Goal: Navigation & Orientation: Go to known website

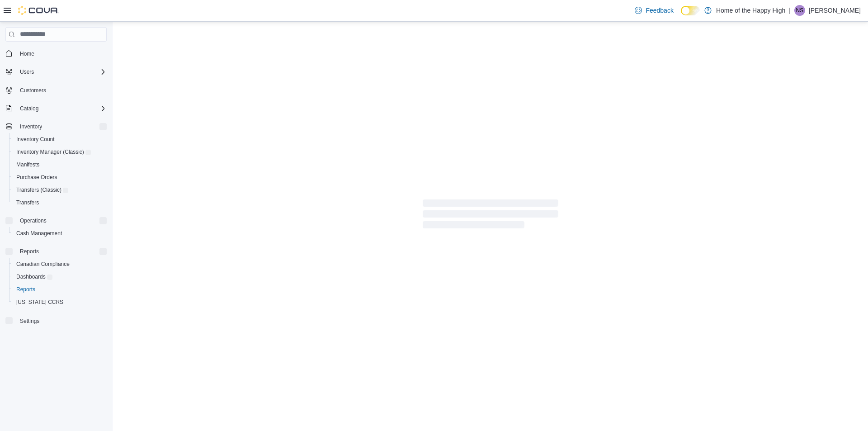
click at [845, 9] on p "[PERSON_NAME]" at bounding box center [834, 10] width 52 height 11
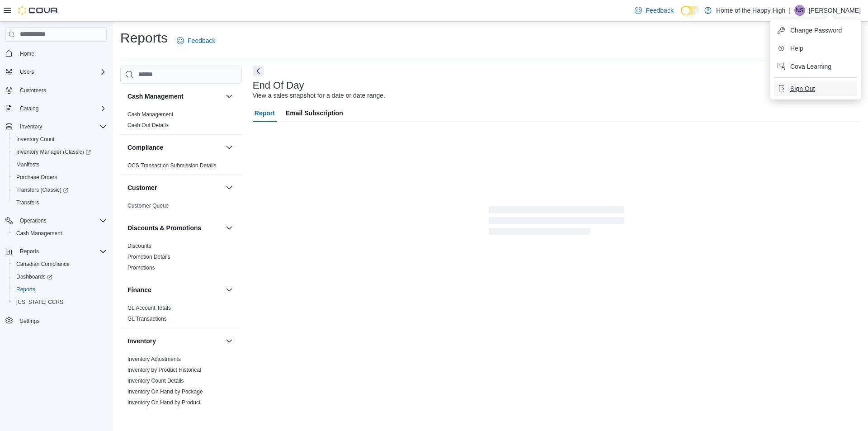
click at [814, 84] on button "Sign Out" at bounding box center [815, 88] width 83 height 14
